Goal: Task Accomplishment & Management: Manage account settings

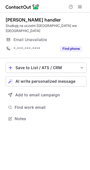
scroll to position [115, 90]
click at [56, 67] on div "Save to List / ATS / CRM" at bounding box center [47, 67] width 62 height 5
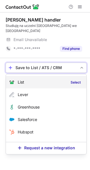
click at [26, 79] on div "List Select" at bounding box center [46, 82] width 81 height 12
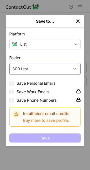
click at [46, 70] on div "300 test" at bounding box center [40, 68] width 60 height 9
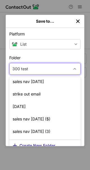
scroll to position [530, 0]
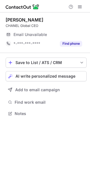
scroll to position [109, 90]
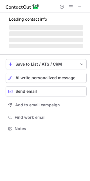
scroll to position [123, 90]
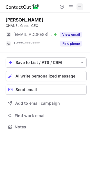
click at [78, 8] on span at bounding box center [80, 7] width 5 height 5
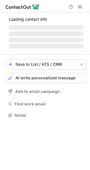
scroll to position [109, 90]
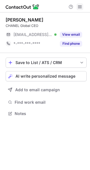
click at [81, 7] on span at bounding box center [80, 7] width 5 height 5
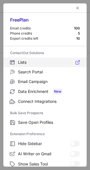
scroll to position [76, 0]
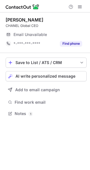
scroll to position [109, 90]
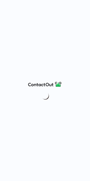
click at [37, 86] on img at bounding box center [45, 84] width 34 height 7
click at [37, 99] on div at bounding box center [45, 90] width 90 height 181
click at [54, 62] on div at bounding box center [45, 90] width 90 height 181
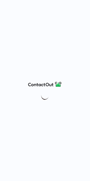
click at [84, 5] on div at bounding box center [45, 90] width 90 height 181
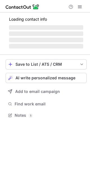
scroll to position [109, 90]
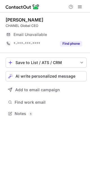
scroll to position [109, 90]
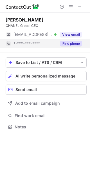
scroll to position [123, 90]
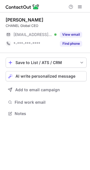
scroll to position [109, 90]
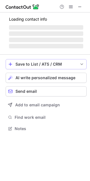
scroll to position [123, 90]
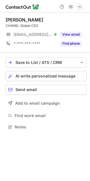
click at [81, 9] on span at bounding box center [80, 7] width 5 height 5
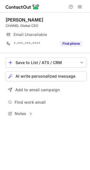
scroll to position [109, 90]
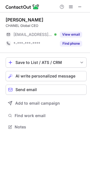
scroll to position [123, 90]
click at [77, 6] on button at bounding box center [80, 6] width 7 height 7
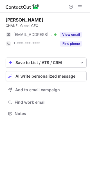
scroll to position [109, 90]
